Goal: Task Accomplishment & Management: Use online tool/utility

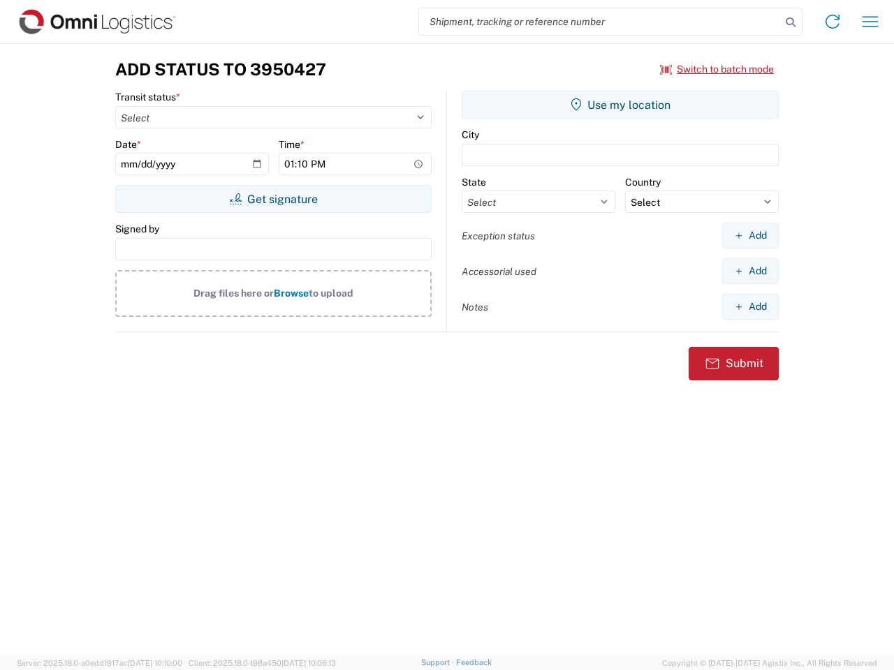
click at [600, 22] on input "search" at bounding box center [600, 21] width 362 height 27
click at [790, 22] on icon at bounding box center [790, 23] width 20 height 20
click at [832, 22] on icon at bounding box center [832, 21] width 22 height 22
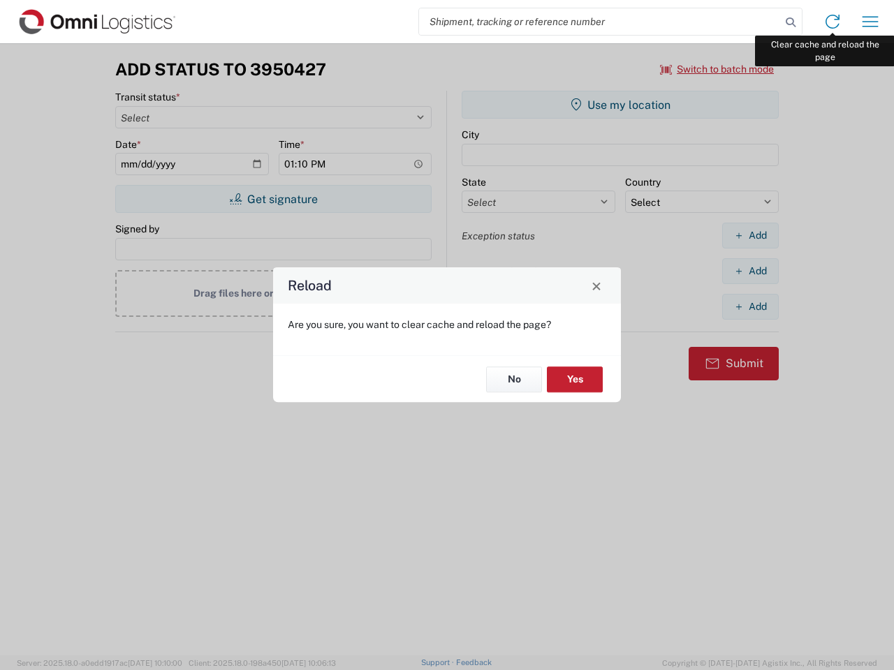
click at [870, 22] on div "Reload Are you sure, you want to clear cache and reload the page? No Yes" at bounding box center [447, 335] width 894 height 670
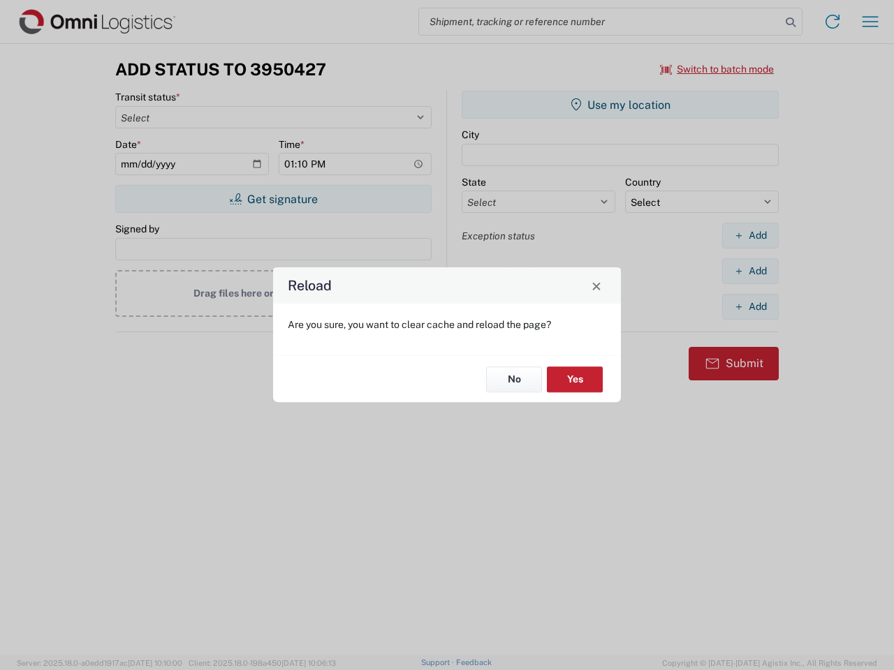
click at [717, 69] on div "Reload Are you sure, you want to clear cache and reload the page? No Yes" at bounding box center [447, 335] width 894 height 670
click at [273, 199] on div "Reload Are you sure, you want to clear cache and reload the page? No Yes" at bounding box center [447, 335] width 894 height 670
click at [620, 105] on div "Reload Are you sure, you want to clear cache and reload the page? No Yes" at bounding box center [447, 335] width 894 height 670
click at [750, 235] on div "Reload Are you sure, you want to clear cache and reload the page? No Yes" at bounding box center [447, 335] width 894 height 670
click at [750, 271] on div "Reload Are you sure, you want to clear cache and reload the page? No Yes" at bounding box center [447, 335] width 894 height 670
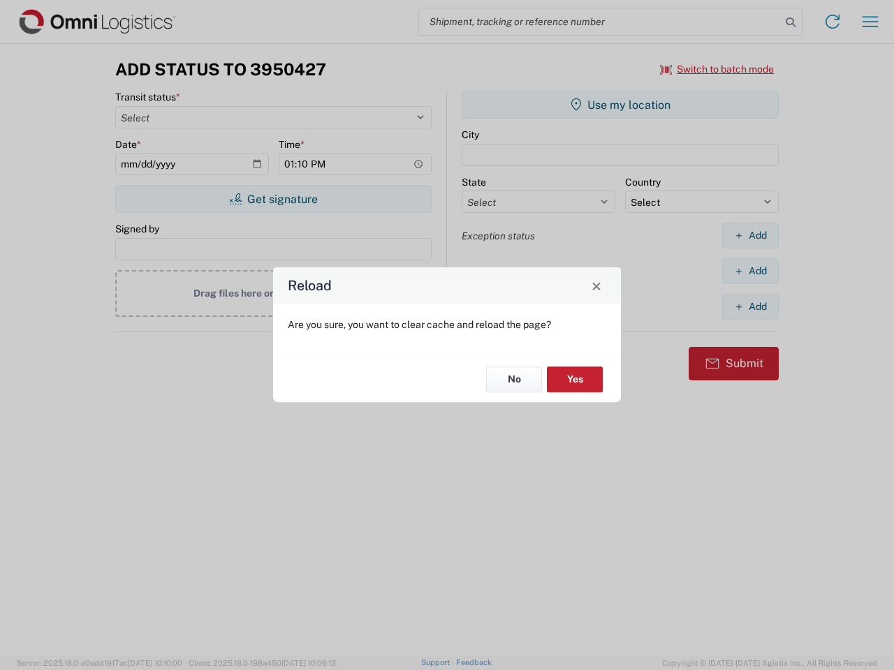
click at [750, 306] on div "Reload Are you sure, you want to clear cache and reload the page? No Yes" at bounding box center [447, 335] width 894 height 670
